Goal: Check status: Check status

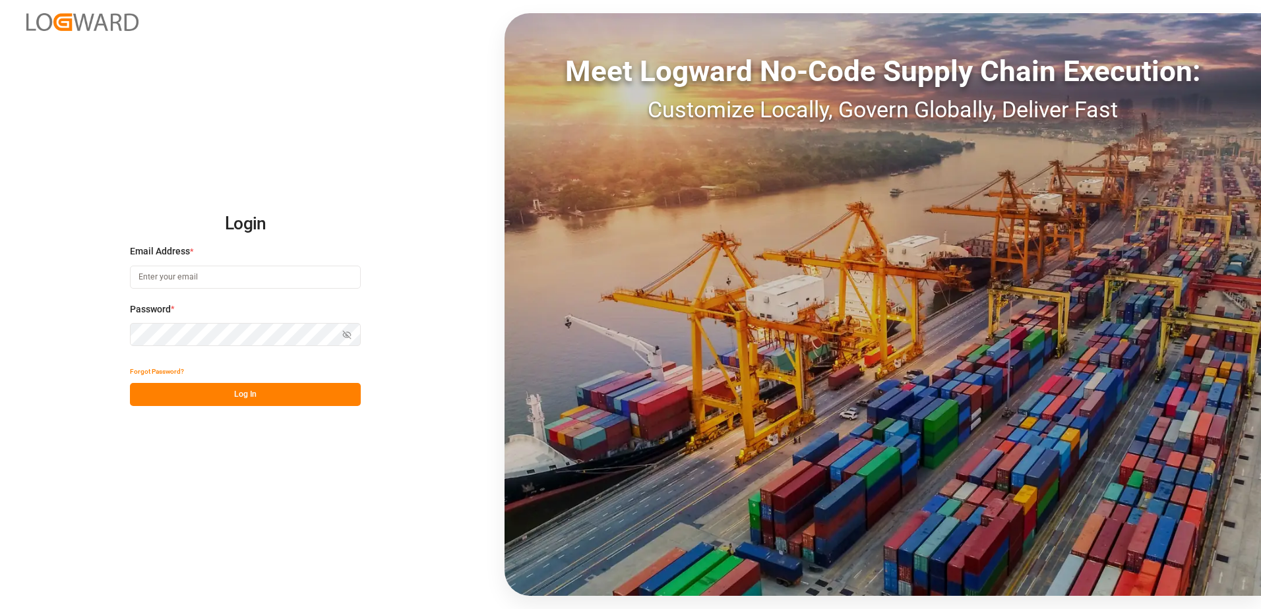
click at [174, 281] on input at bounding box center [245, 277] width 231 height 23
type input "marion.otto@melitta.de"
click at [346, 339] on icon "button" at bounding box center [346, 334] width 9 height 9
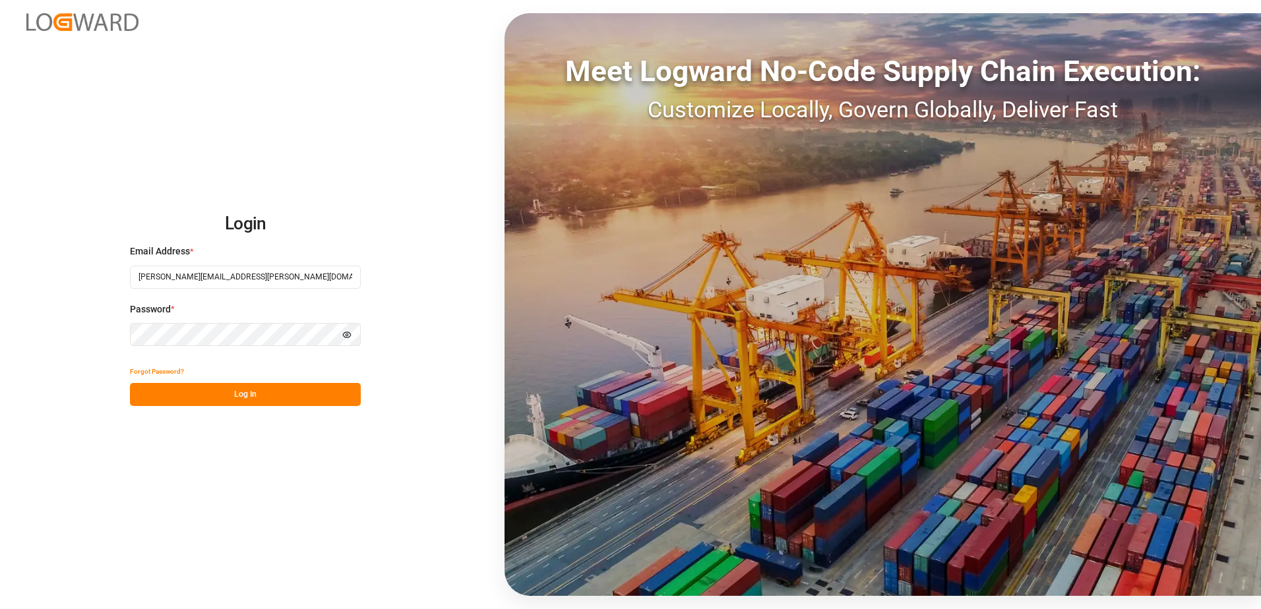
click at [346, 328] on button "Hide password" at bounding box center [347, 334] width 28 height 23
click at [310, 387] on button "Log In" at bounding box center [245, 394] width 231 height 23
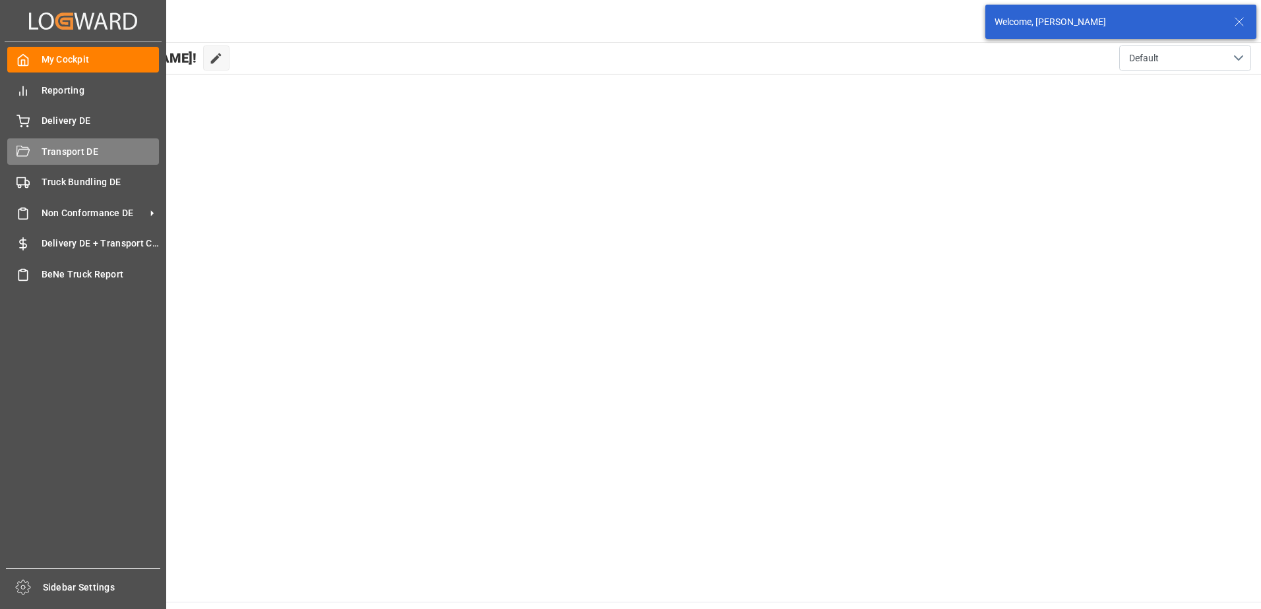
click at [46, 160] on div "Transport DE Transport DE" at bounding box center [83, 152] width 152 height 26
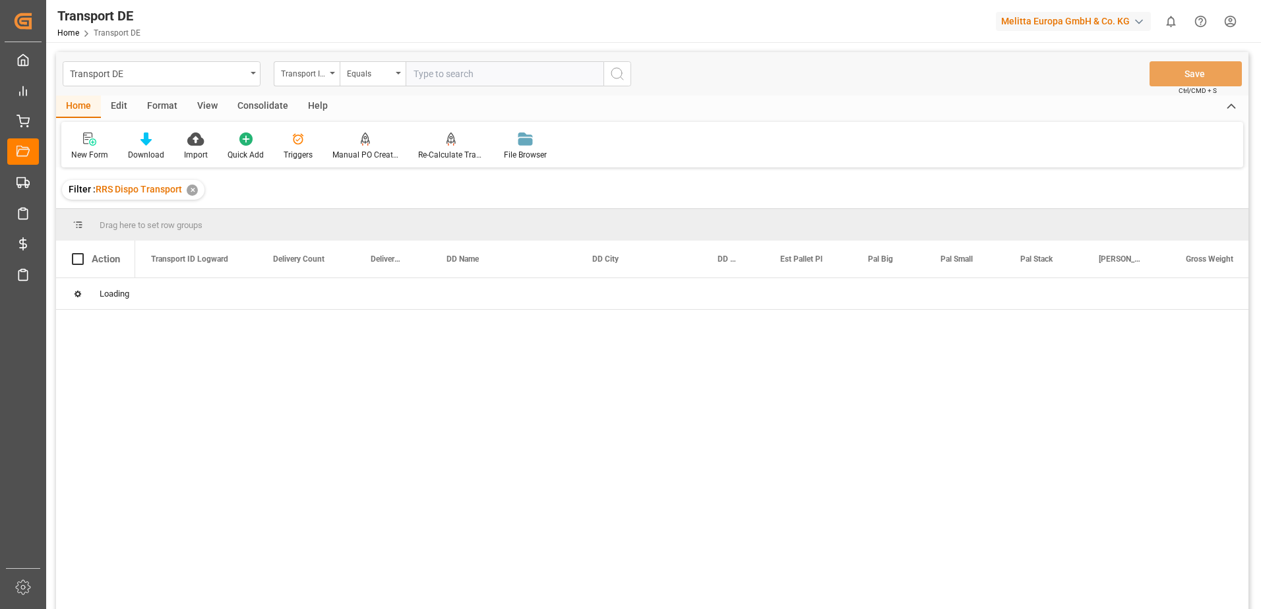
click at [429, 75] on input "text" at bounding box center [505, 73] width 198 height 25
type input "92563256"
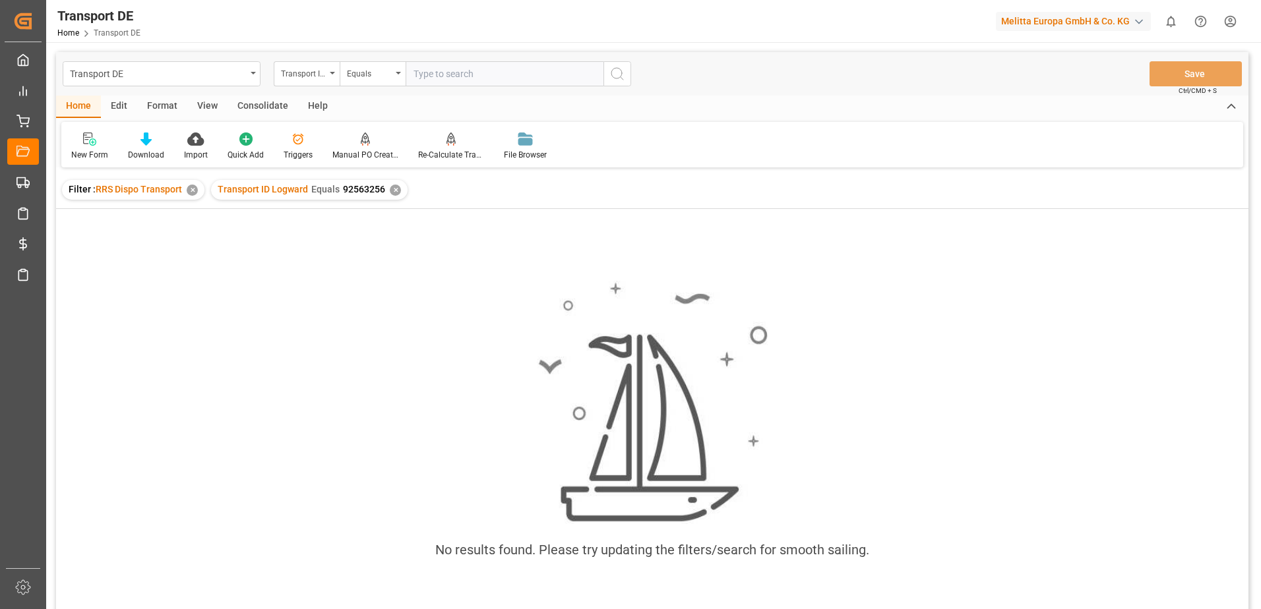
click at [394, 188] on div "✕" at bounding box center [395, 190] width 11 height 11
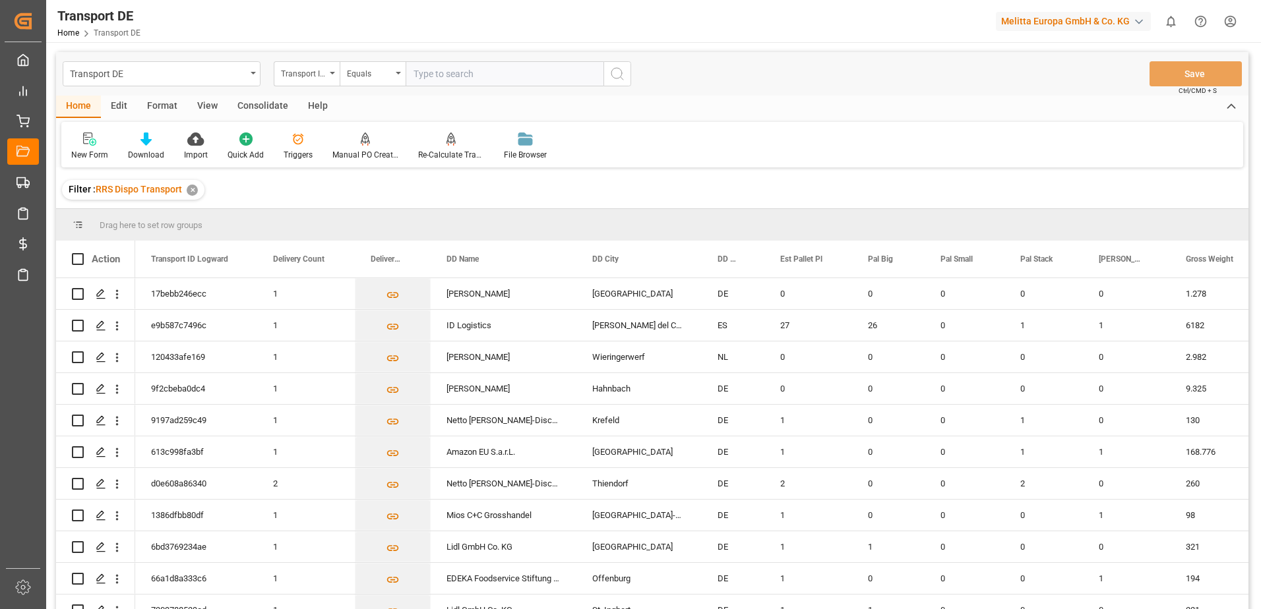
click at [501, 77] on input "text" at bounding box center [505, 73] width 198 height 25
type input "92563256"
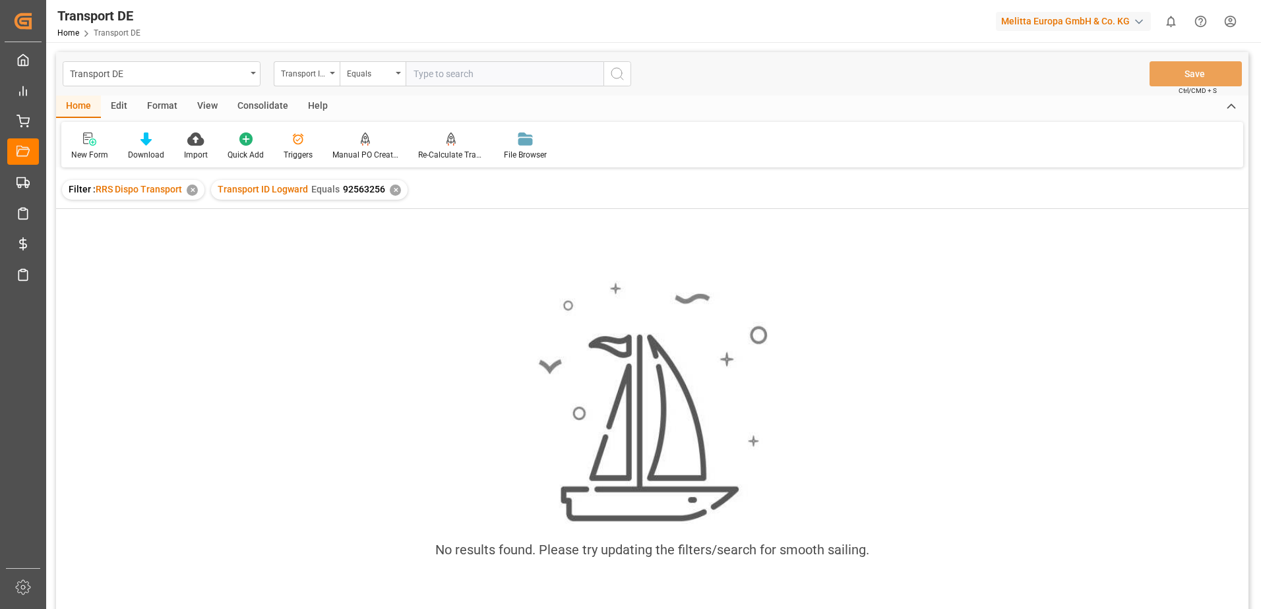
click at [401, 191] on div "Transport ID Logward Equals 92563256 ✕" at bounding box center [309, 190] width 197 height 20
click at [398, 191] on div "✕" at bounding box center [395, 190] width 11 height 11
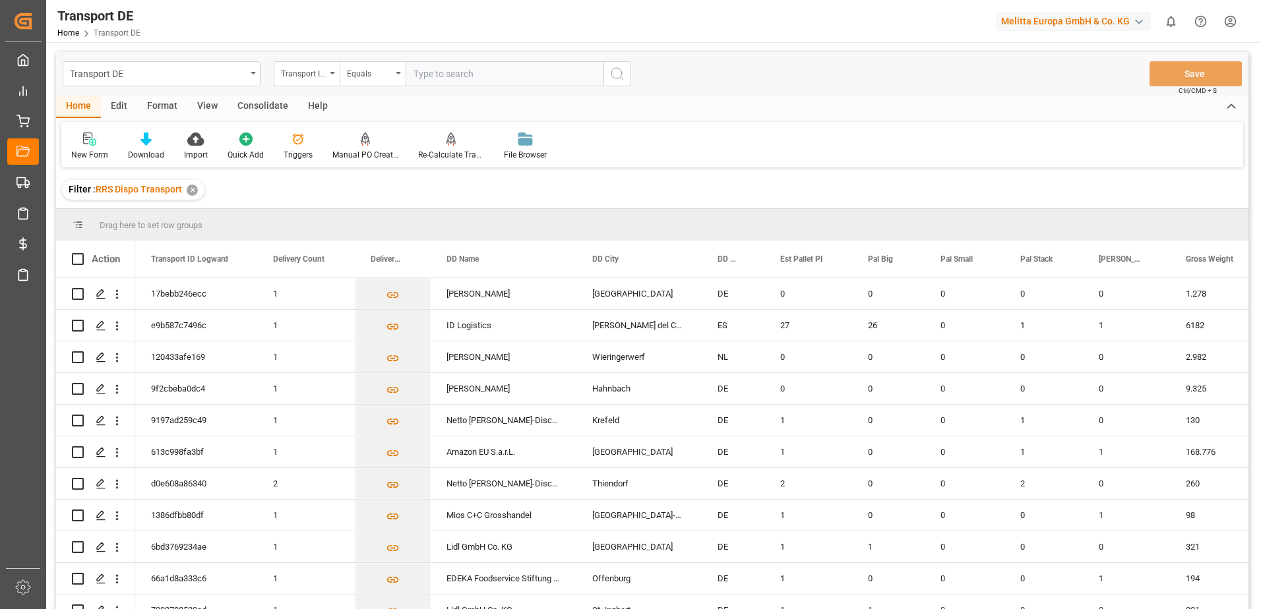
click at [426, 77] on input "text" at bounding box center [505, 73] width 198 height 25
type input "92563256"
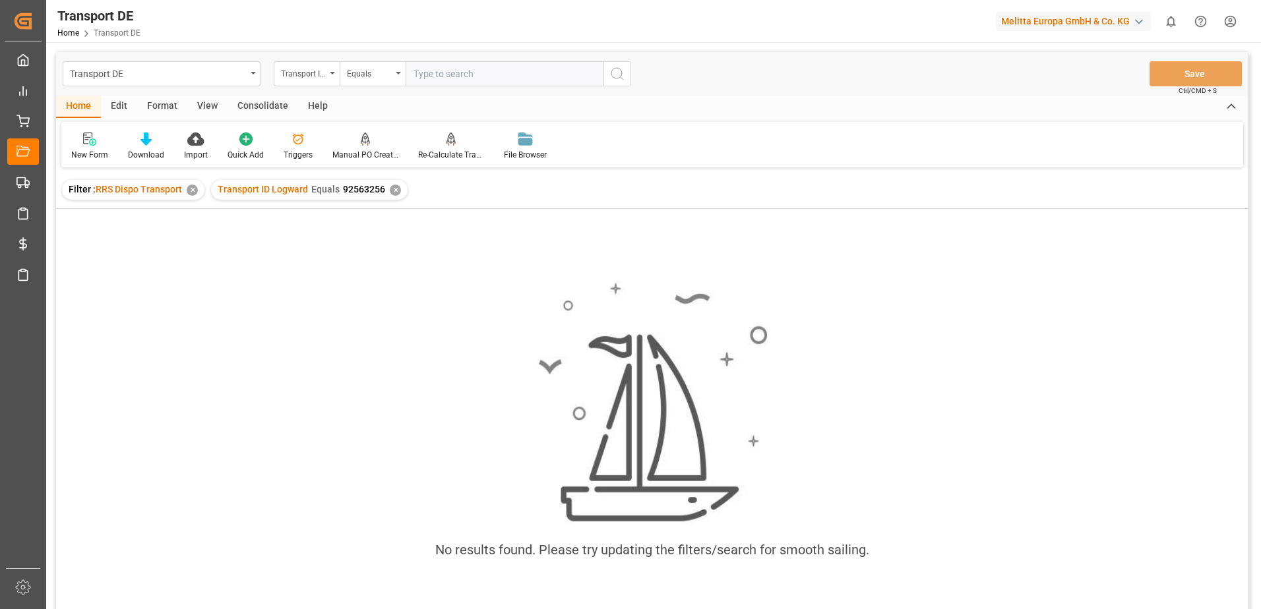
click at [396, 187] on div "✕" at bounding box center [395, 190] width 11 height 11
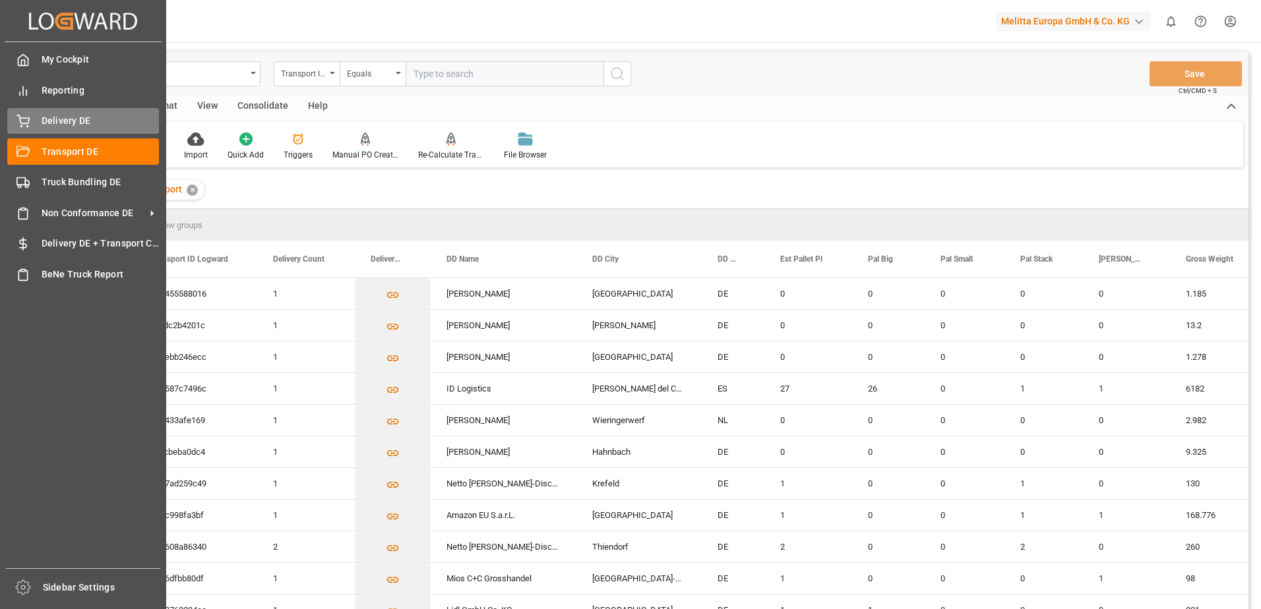
click at [13, 121] on div at bounding box center [18, 121] width 22 height 14
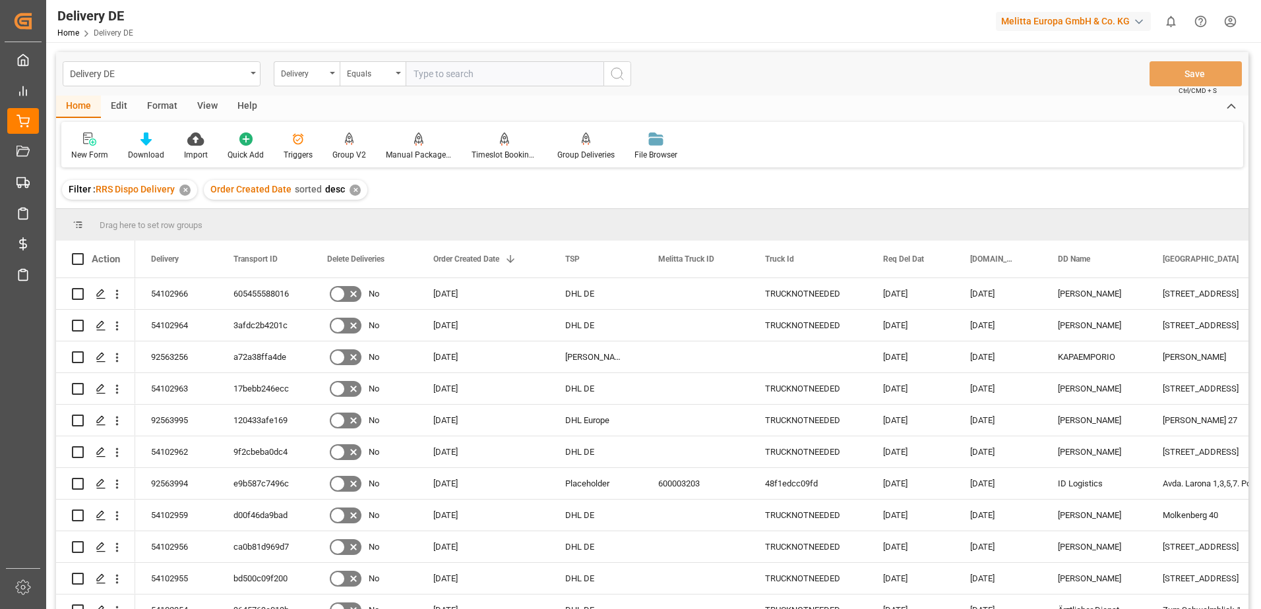
click at [441, 72] on input "text" at bounding box center [505, 73] width 198 height 25
type input "92563256"
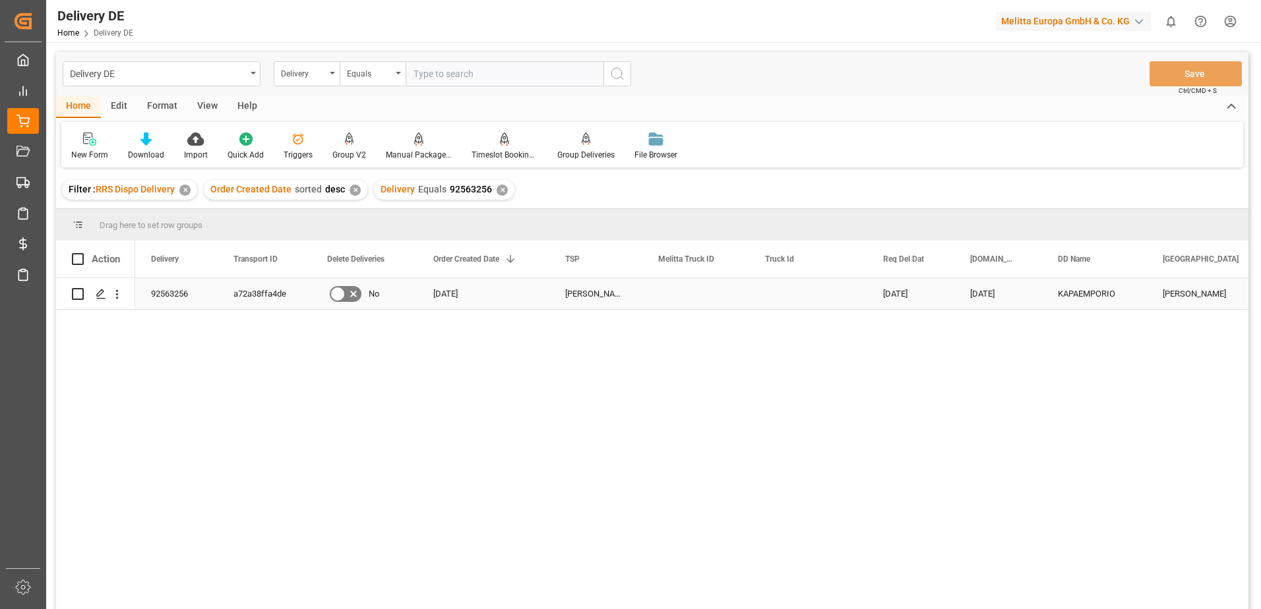
click at [170, 294] on div "92563256" at bounding box center [176, 293] width 82 height 31
click at [243, 290] on div "a72a38ffa4de" at bounding box center [265, 293] width 94 height 31
click at [161, 293] on div "92563256" at bounding box center [176, 293] width 82 height 31
click at [243, 294] on div "a72a38ffa4de" at bounding box center [265, 293] width 94 height 31
click at [500, 188] on div "✕" at bounding box center [502, 190] width 11 height 11
